Goal: Register for event/course

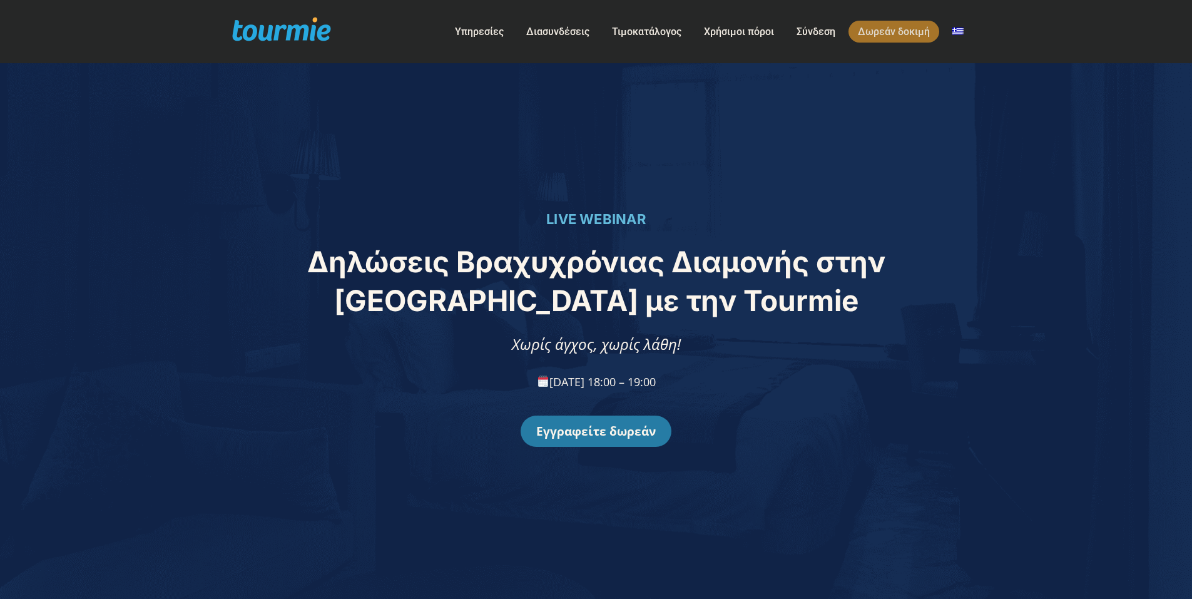
click at [599, 435] on link "Εγγραφείτε δωρεάν" at bounding box center [595, 430] width 151 height 31
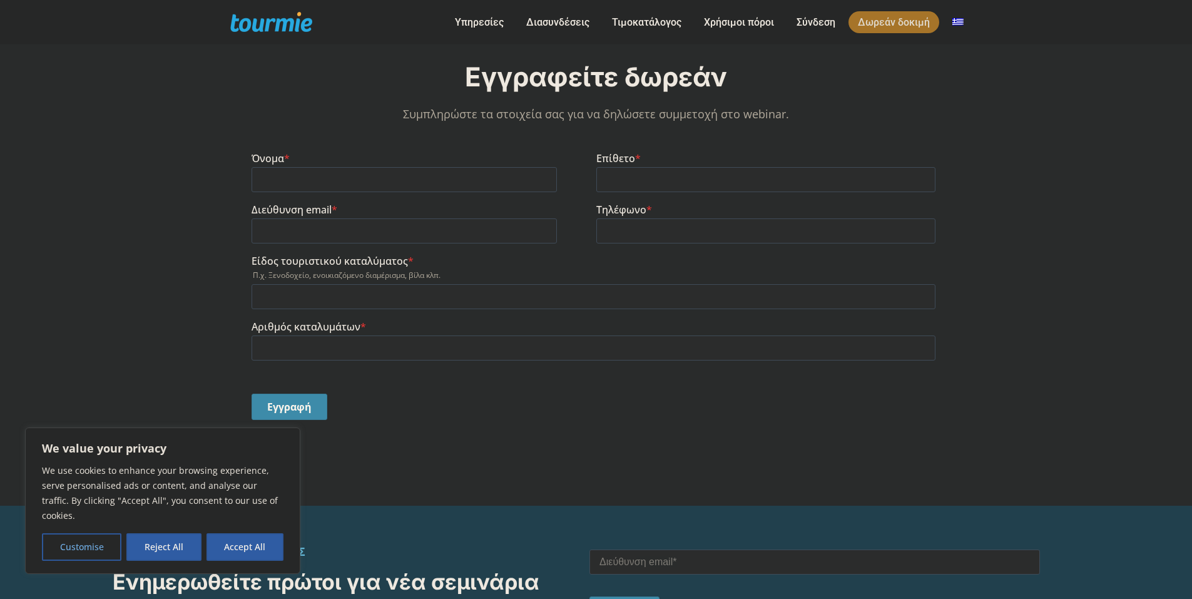
scroll to position [1002, 0]
click at [382, 180] on input "Όνομα *" at bounding box center [403, 180] width 305 height 25
click at [694, 408] on div "Εγγραφή" at bounding box center [595, 407] width 689 height 48
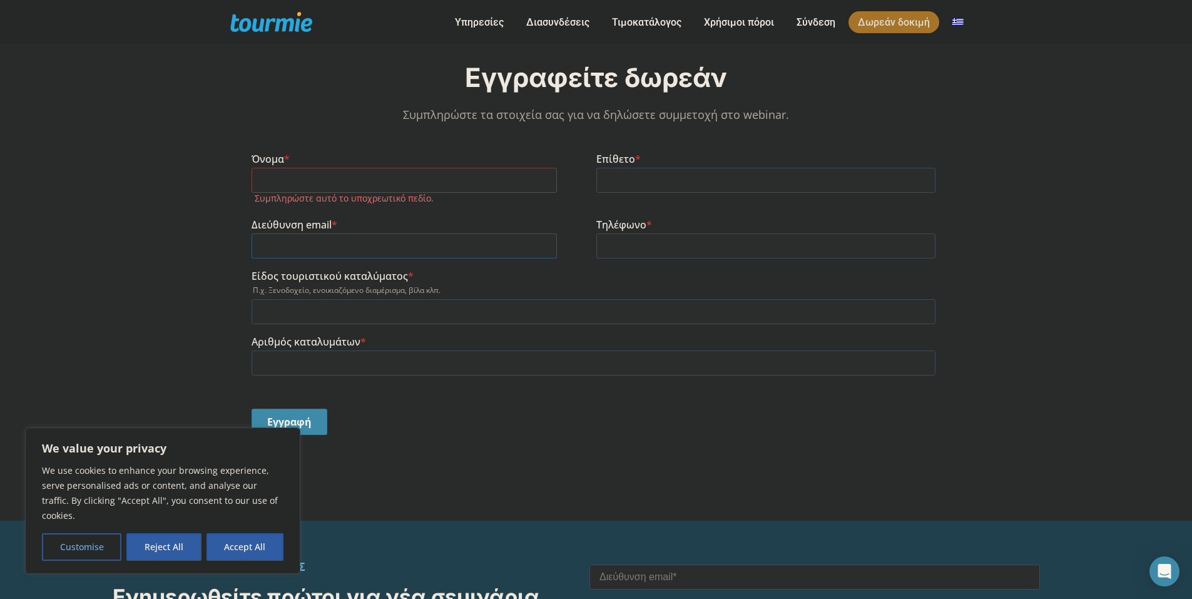
click at [331, 236] on input "Διεύθυνση email *" at bounding box center [403, 245] width 305 height 25
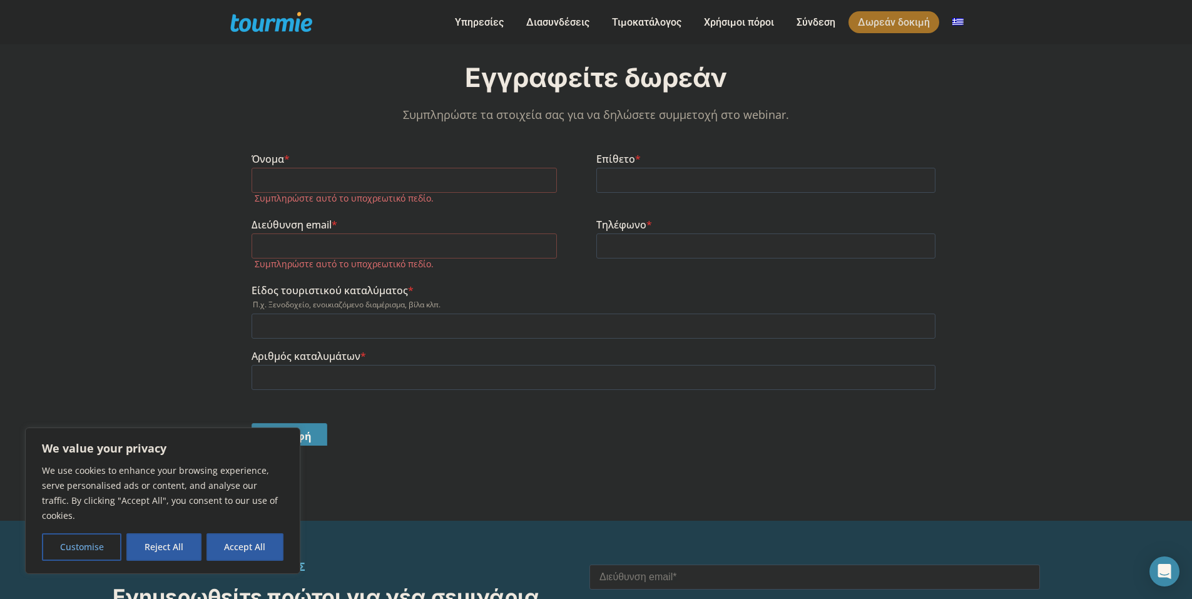
click at [896, 136] on p at bounding box center [595, 291] width 689 height 310
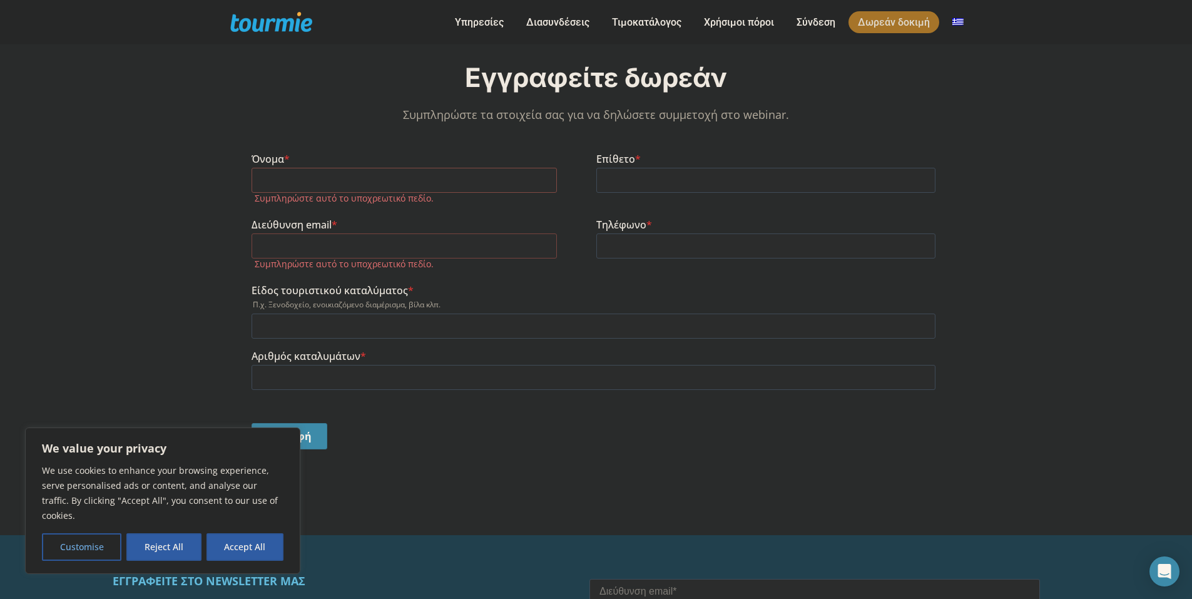
click at [402, 186] on input "Όνομα *" at bounding box center [403, 180] width 305 height 25
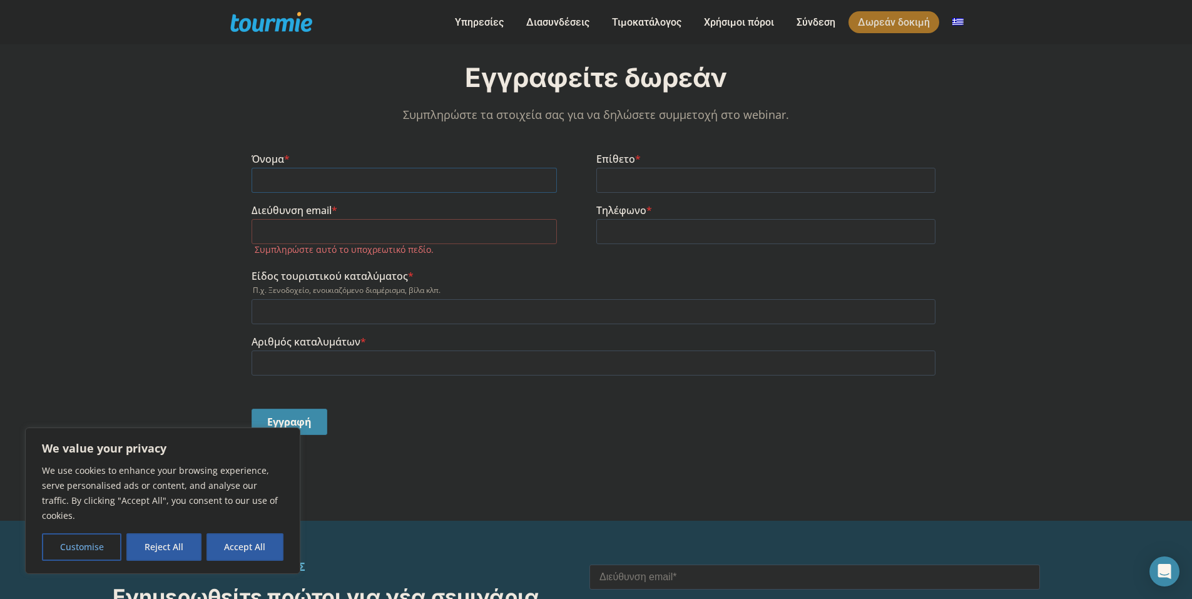
type input "[PERSON_NAME]"
click at [678, 170] on input "Επίθετο *" at bounding box center [766, 180] width 340 height 25
type input "ΑΓΓΕΛΙΔΑΚΗ"
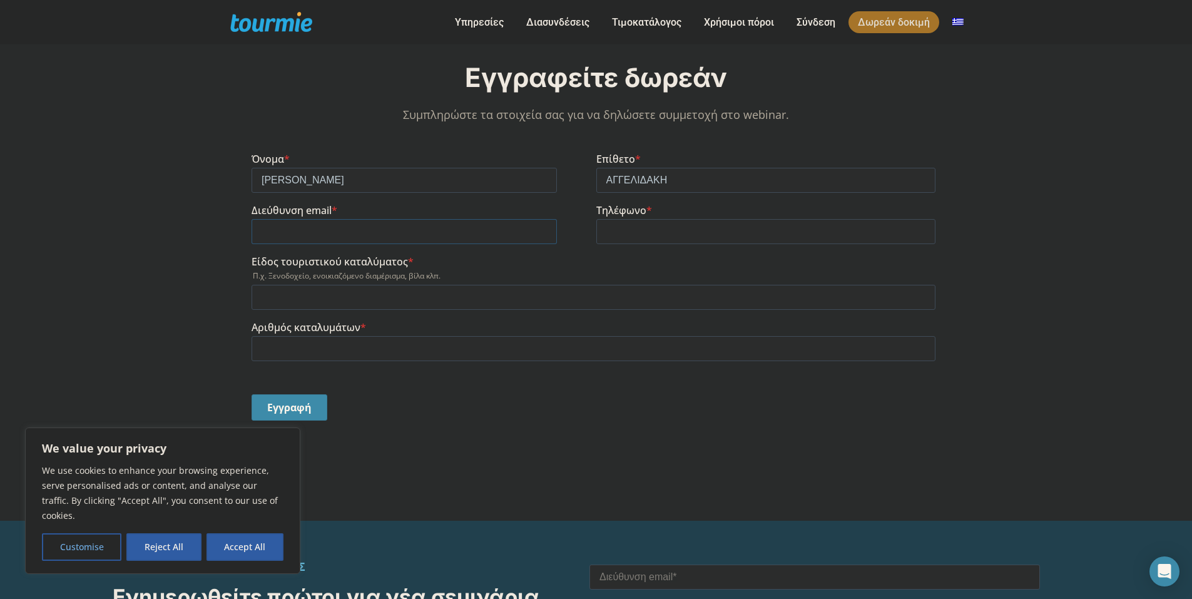
click at [462, 233] on input "Διεύθυνση email *" at bounding box center [403, 231] width 305 height 25
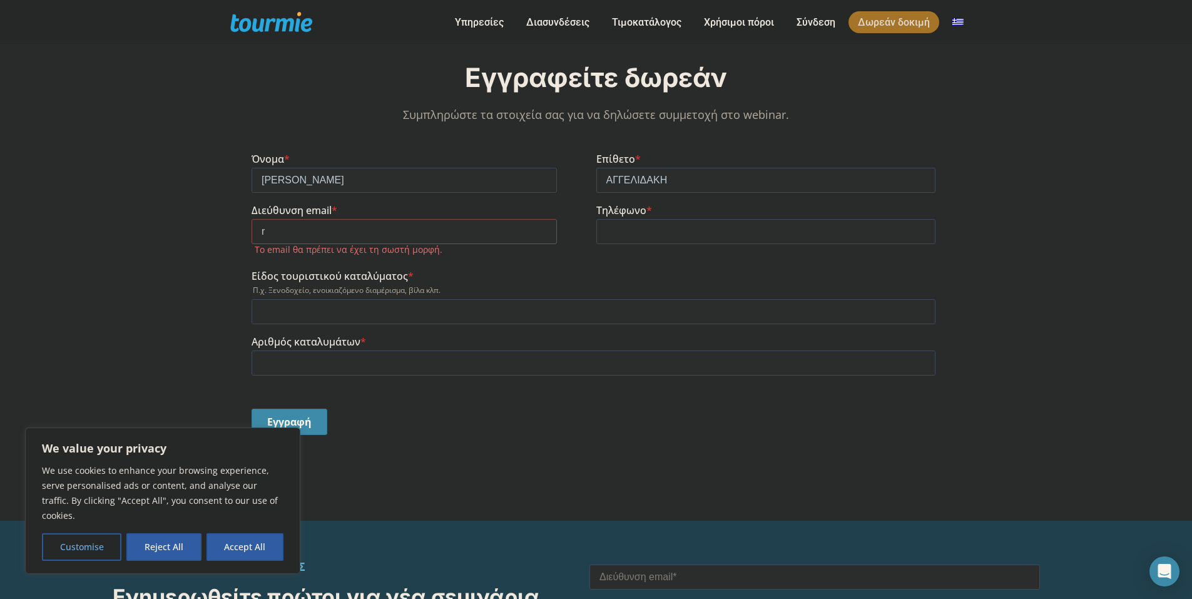
type input "[EMAIL_ADDRESS][DOMAIN_NAME]"
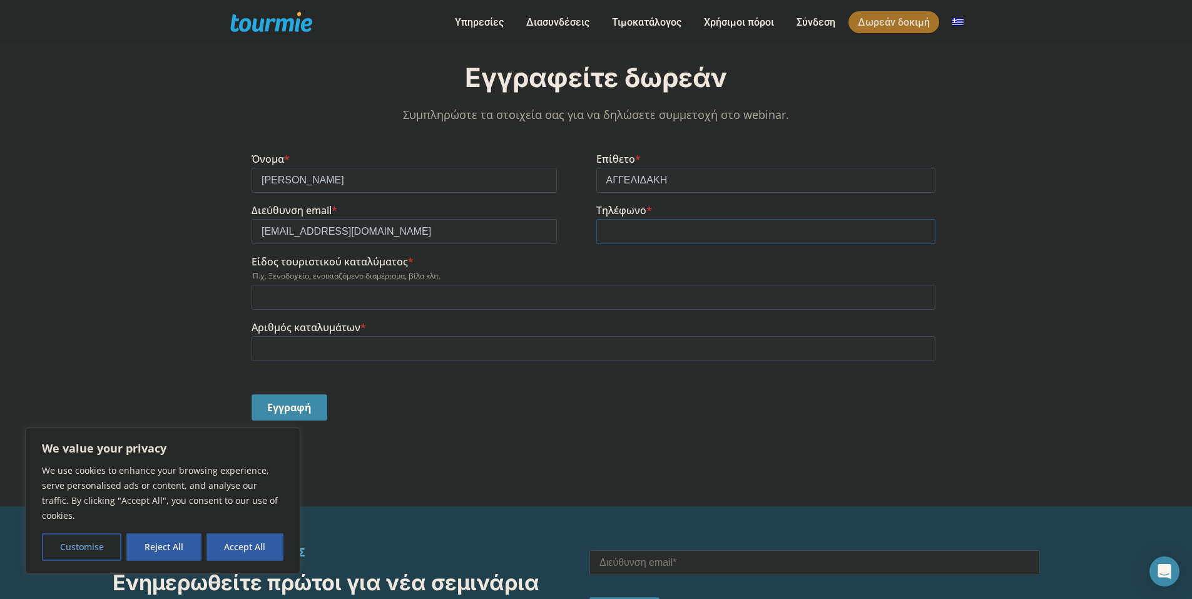
click at [654, 231] on input "Τηλέφωνο *" at bounding box center [766, 231] width 340 height 25
type input "[PHONE_NUMBER]"
click at [290, 302] on input "Είδος τουριστικού καταλύματος *" at bounding box center [593, 297] width 684 height 25
type input "Ενοικιαζομενο διαμερισμα"
click at [358, 347] on input "Αριθμός καταλυμάτων *" at bounding box center [593, 348] width 684 height 25
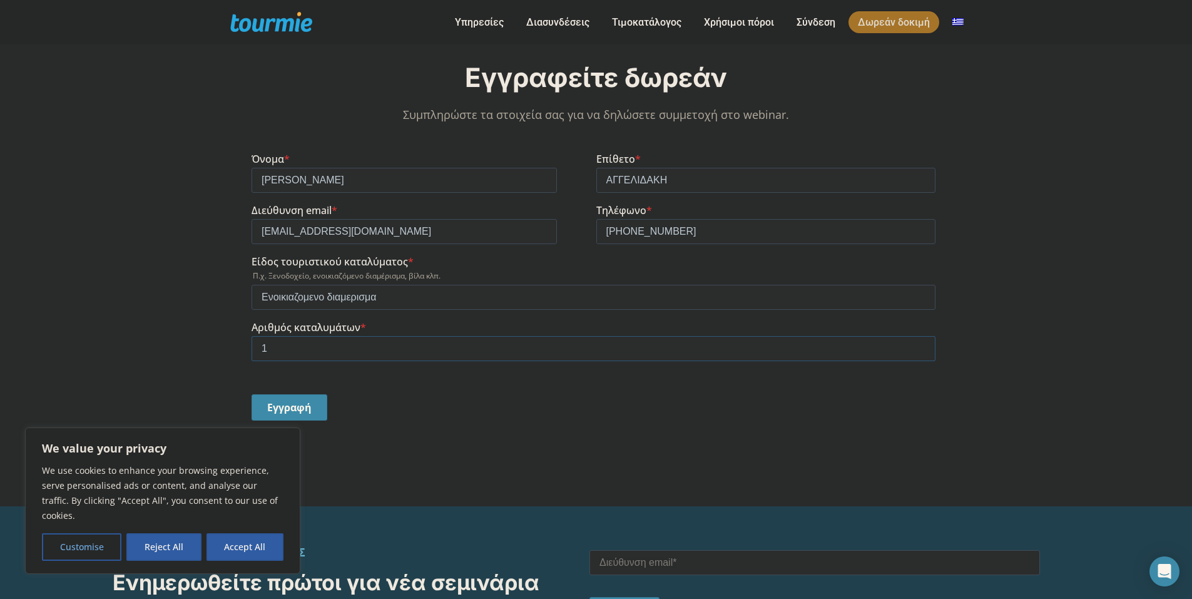
type input "1"
click at [292, 406] on input "Εγγραφή" at bounding box center [289, 407] width 76 height 26
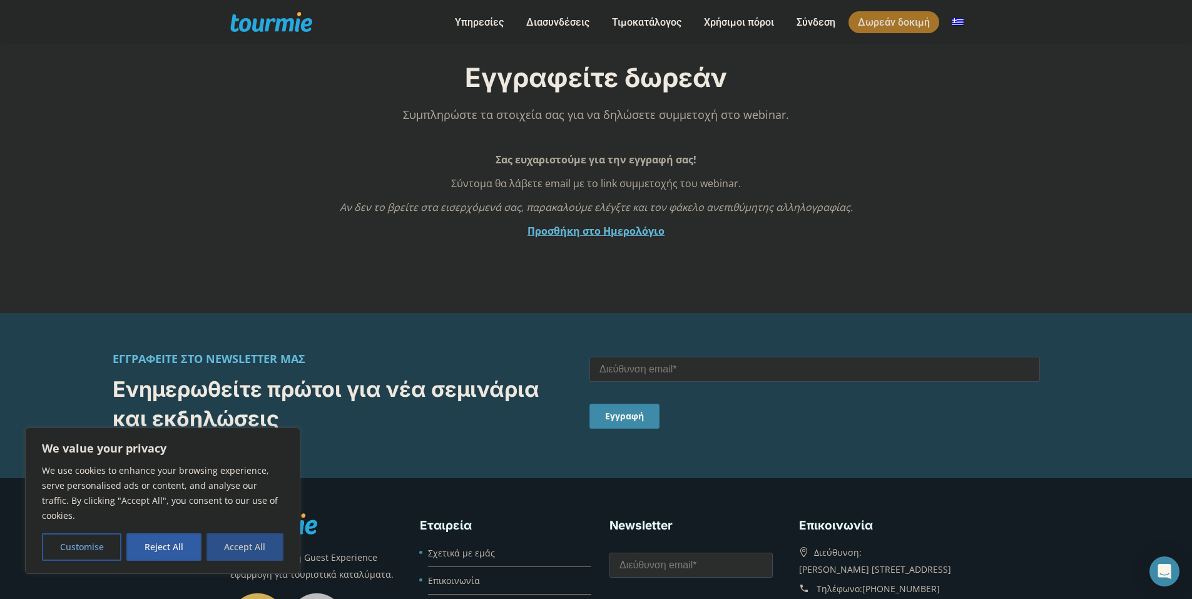
click at [236, 550] on button "Accept All" at bounding box center [244, 547] width 77 height 28
checkbox input "true"
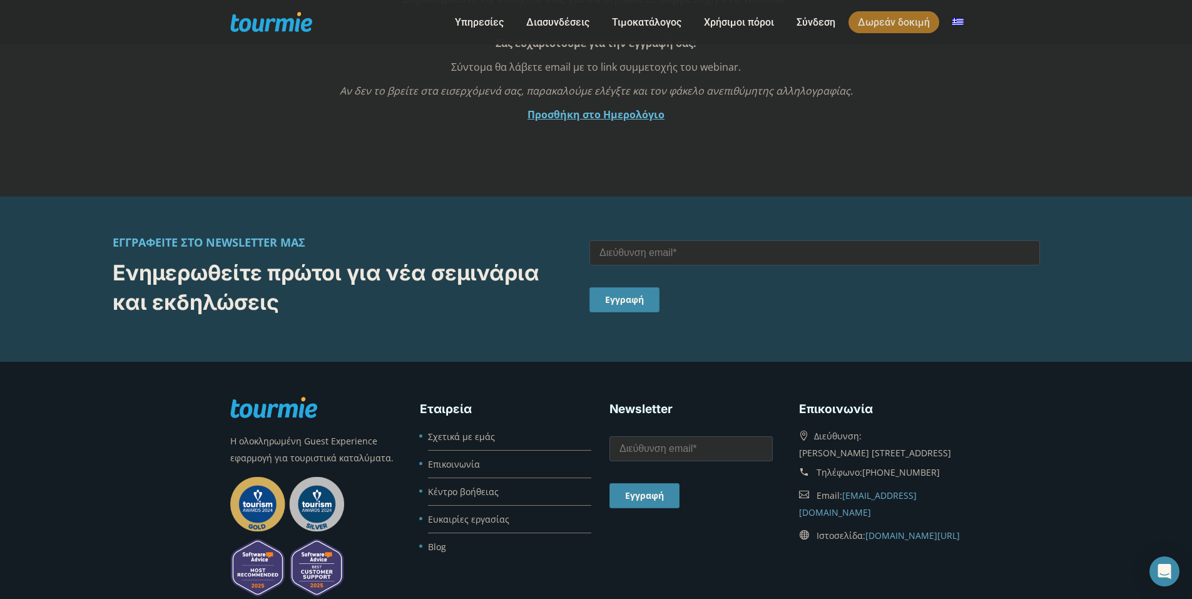
scroll to position [1125, 0]
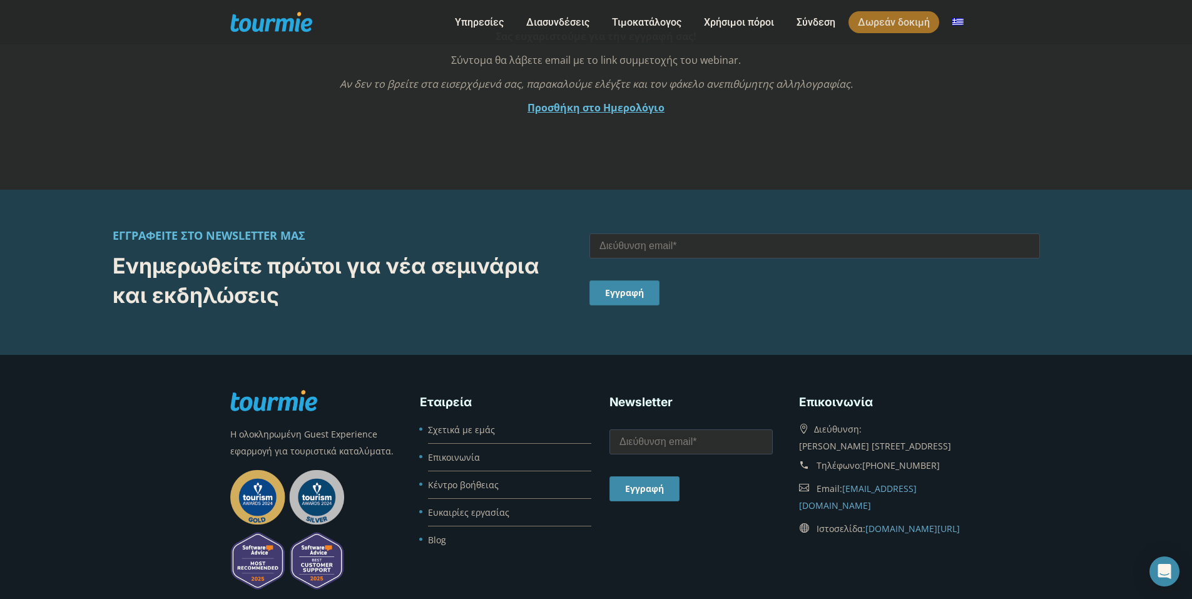
click at [647, 106] on link "Προσθήκη στο Ημερολόγιο" at bounding box center [595, 108] width 137 height 14
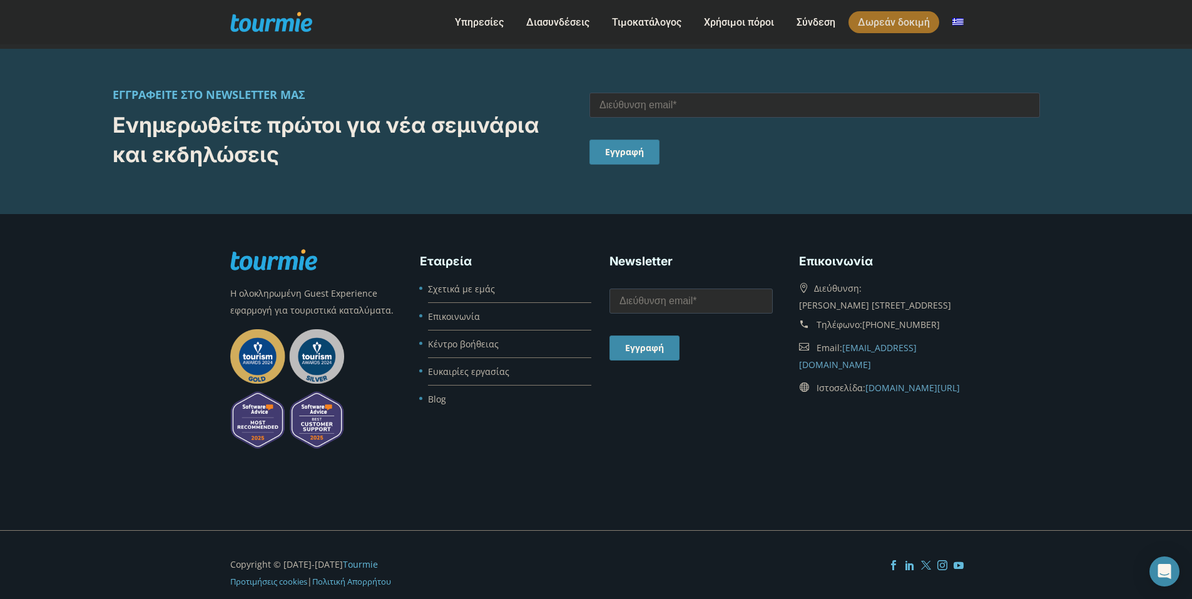
scroll to position [1286, 0]
